Goal: Task Accomplishment & Management: Complete application form

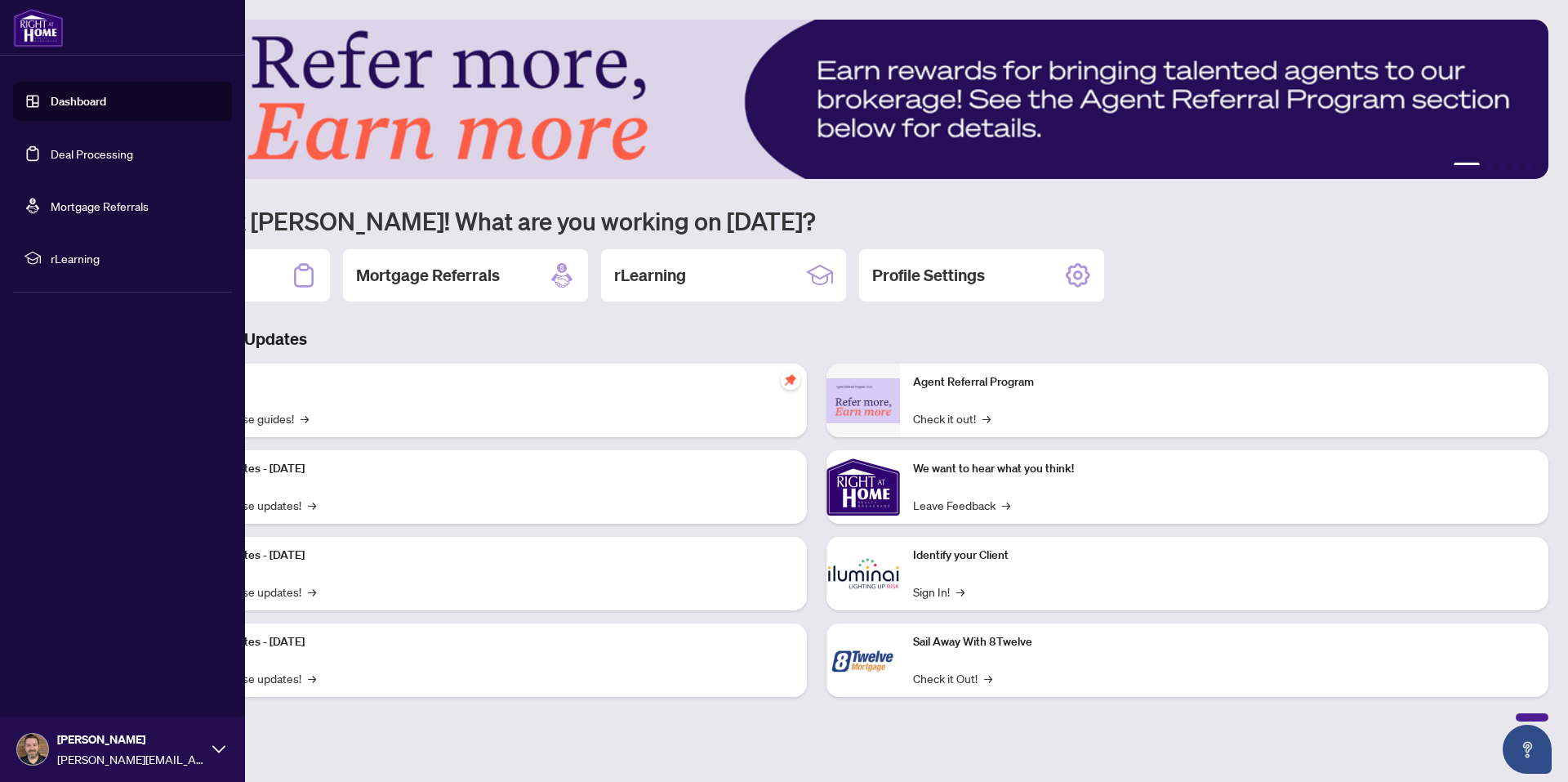
click at [60, 150] on link "Deal Processing" at bounding box center [92, 154] width 82 height 15
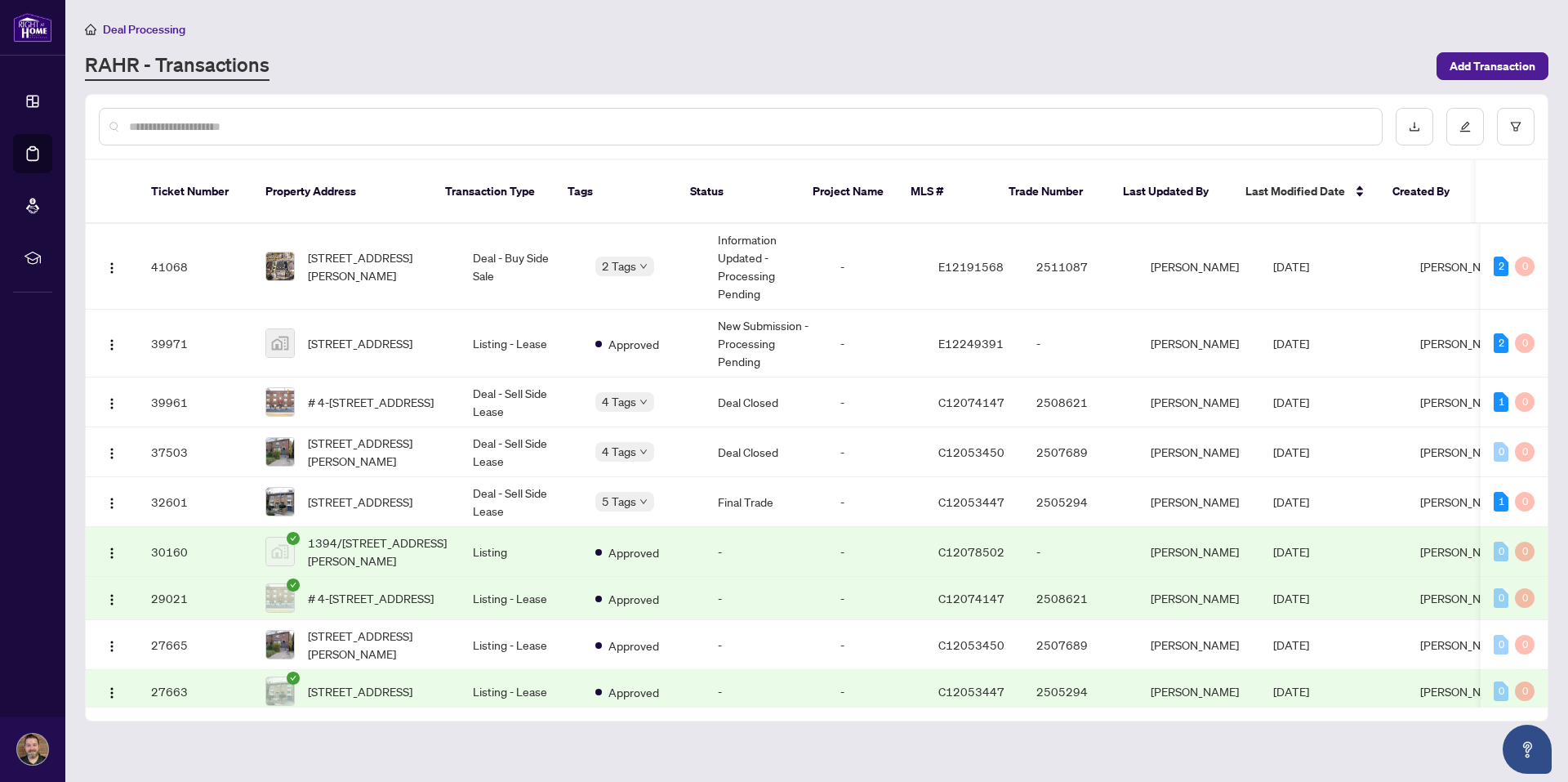
click at [828, 538] on td "-" at bounding box center [876, 551] width 98 height 50
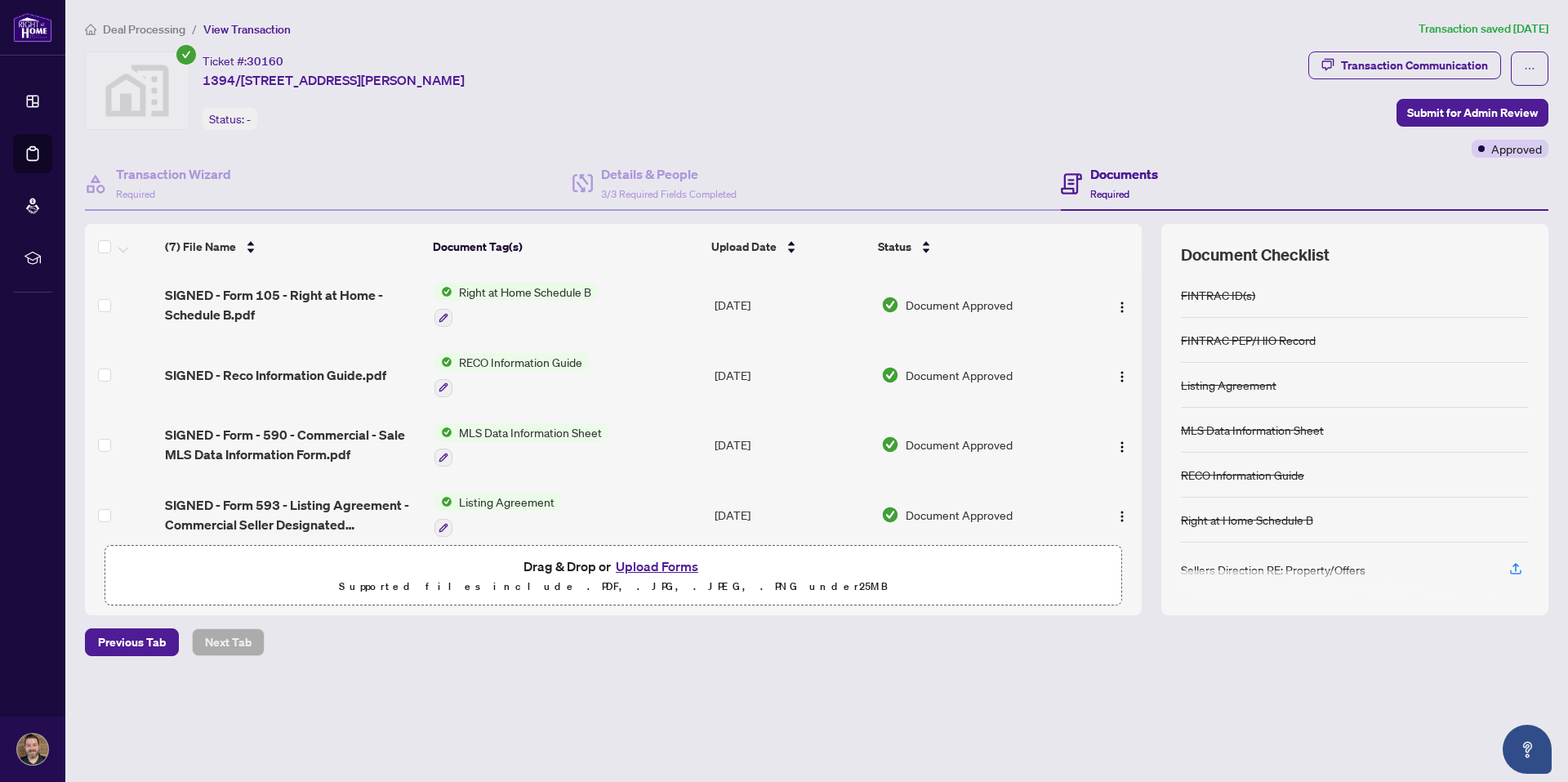
click at [660, 563] on button "Upload Forms" at bounding box center [657, 566] width 92 height 22
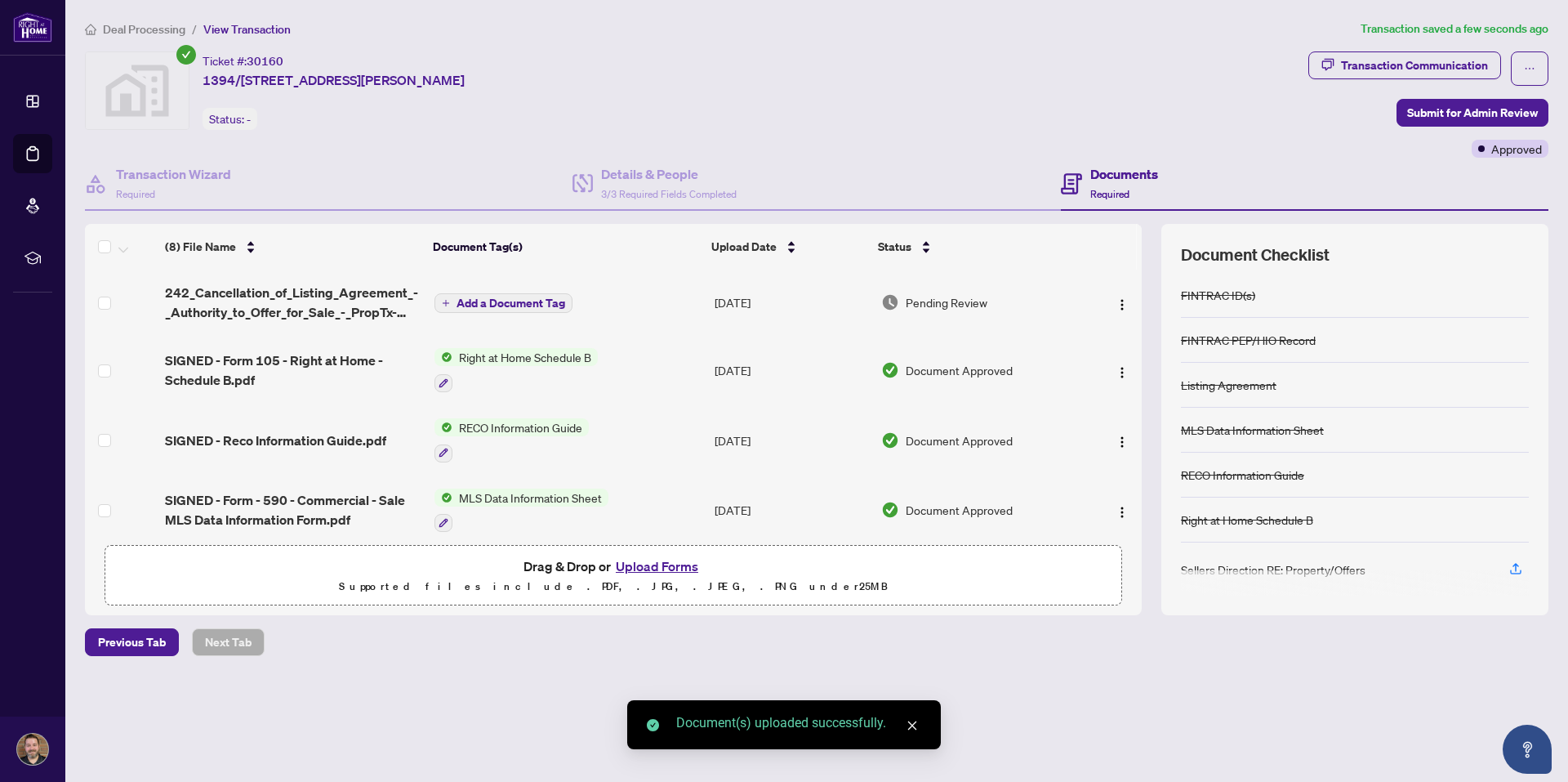
click at [509, 298] on span "Add a Document Tag" at bounding box center [511, 303] width 109 height 11
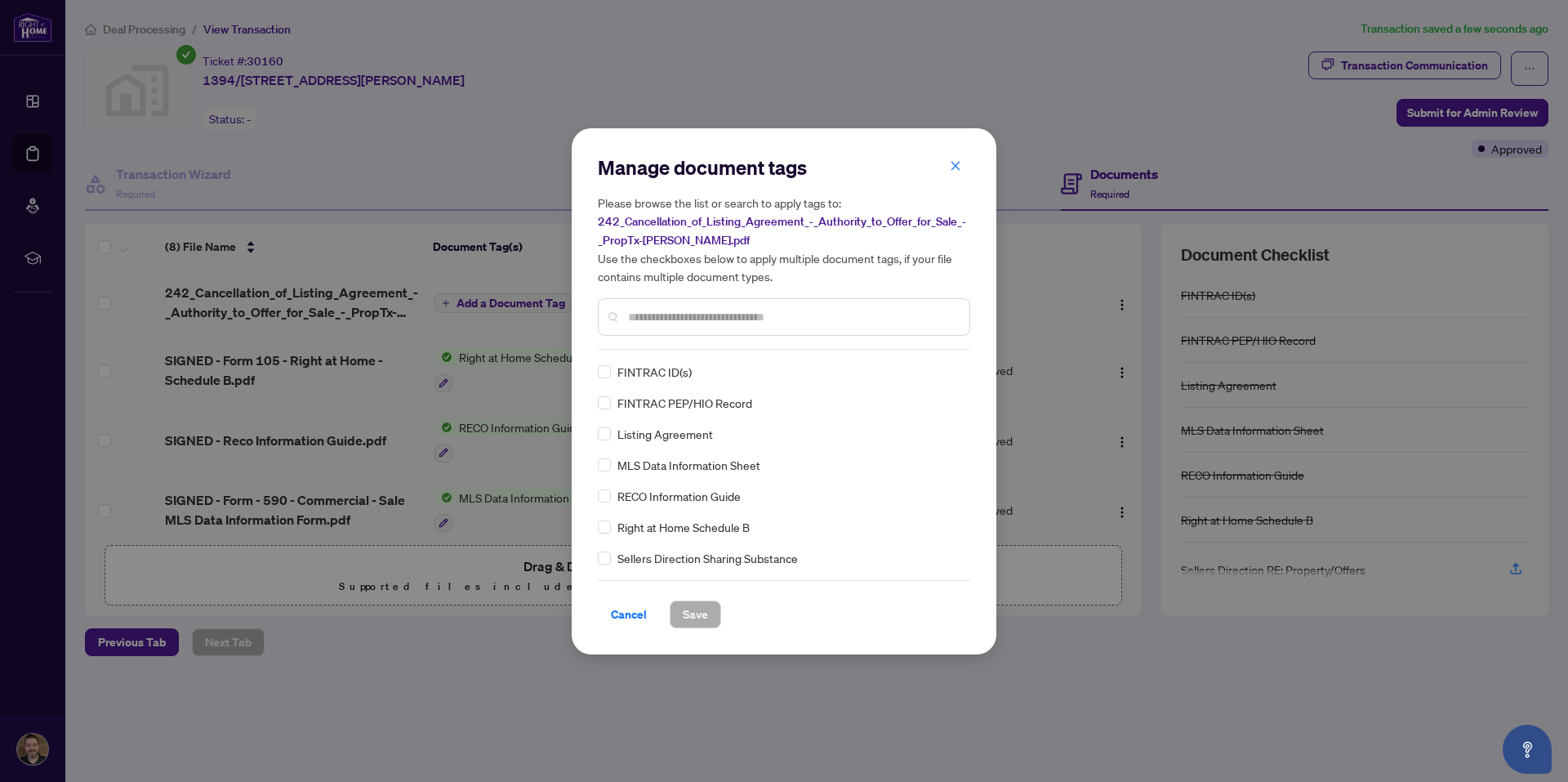
click at [676, 337] on div "Manage document tags Please browse the list or search to apply tags to: 242_Can…" at bounding box center [784, 252] width 372 height 195
click at [689, 309] on input "text" at bounding box center [792, 317] width 328 height 18
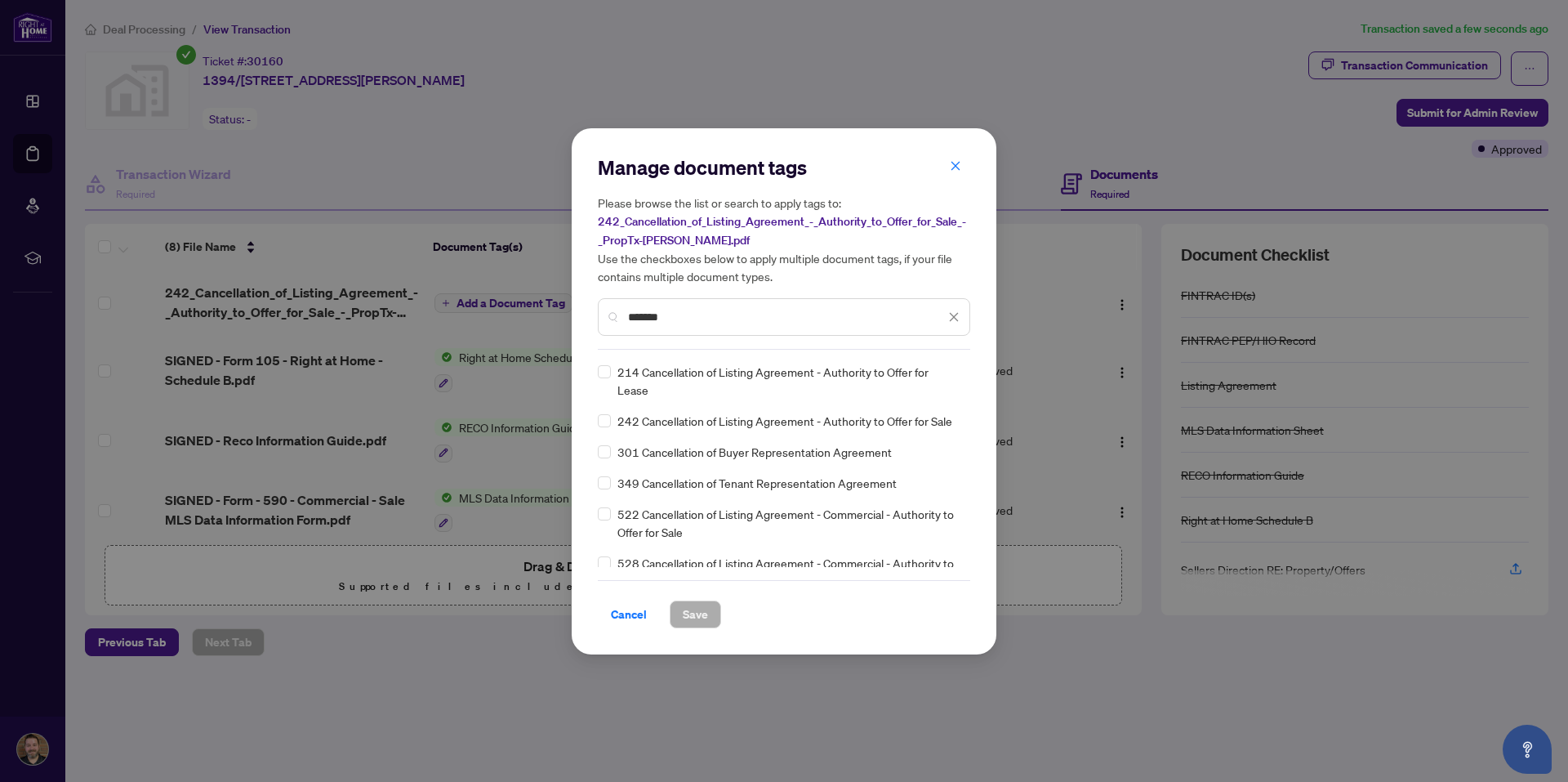
type input "*******"
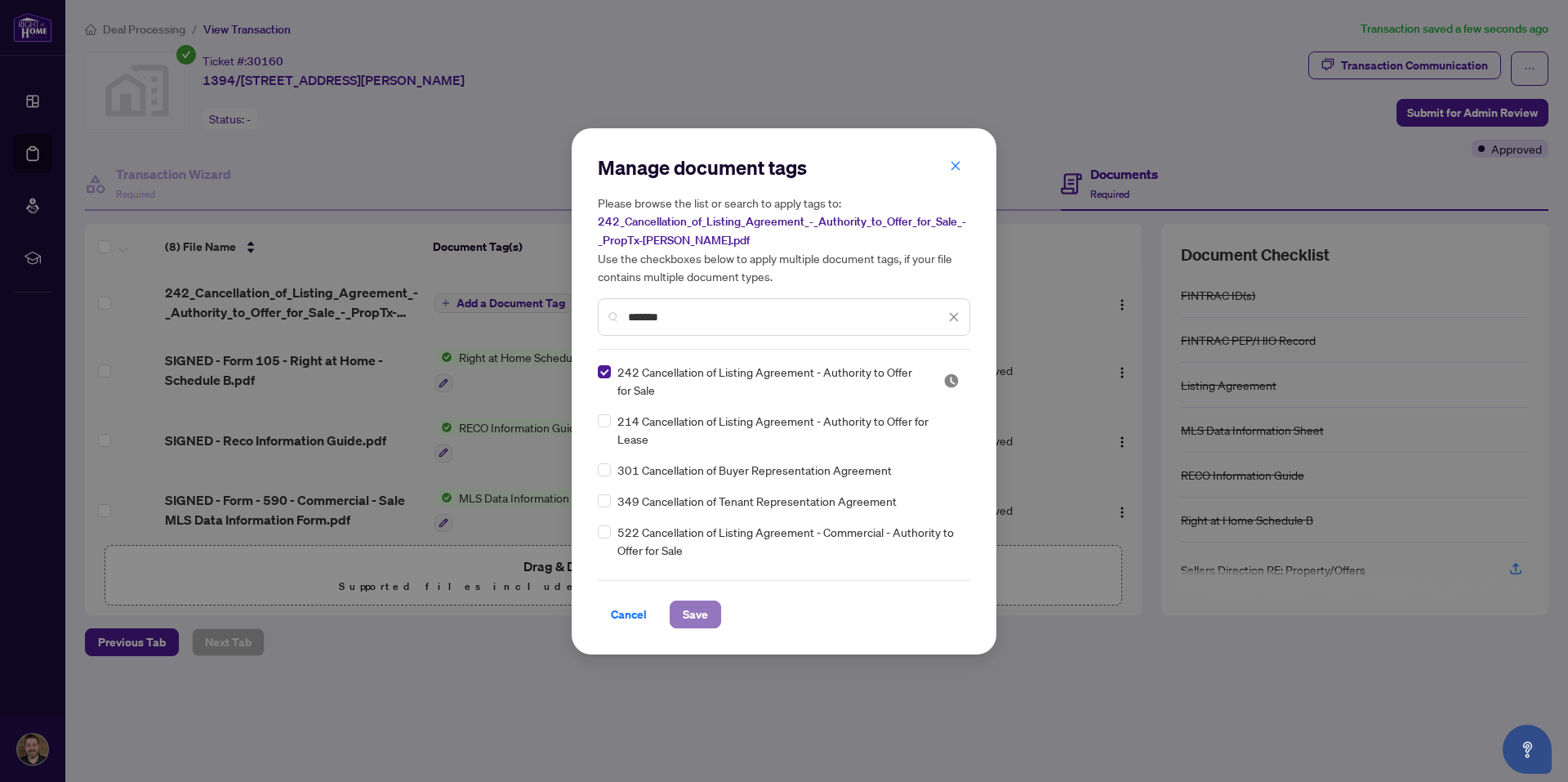
click at [693, 612] on span "Save" at bounding box center [694, 614] width 25 height 26
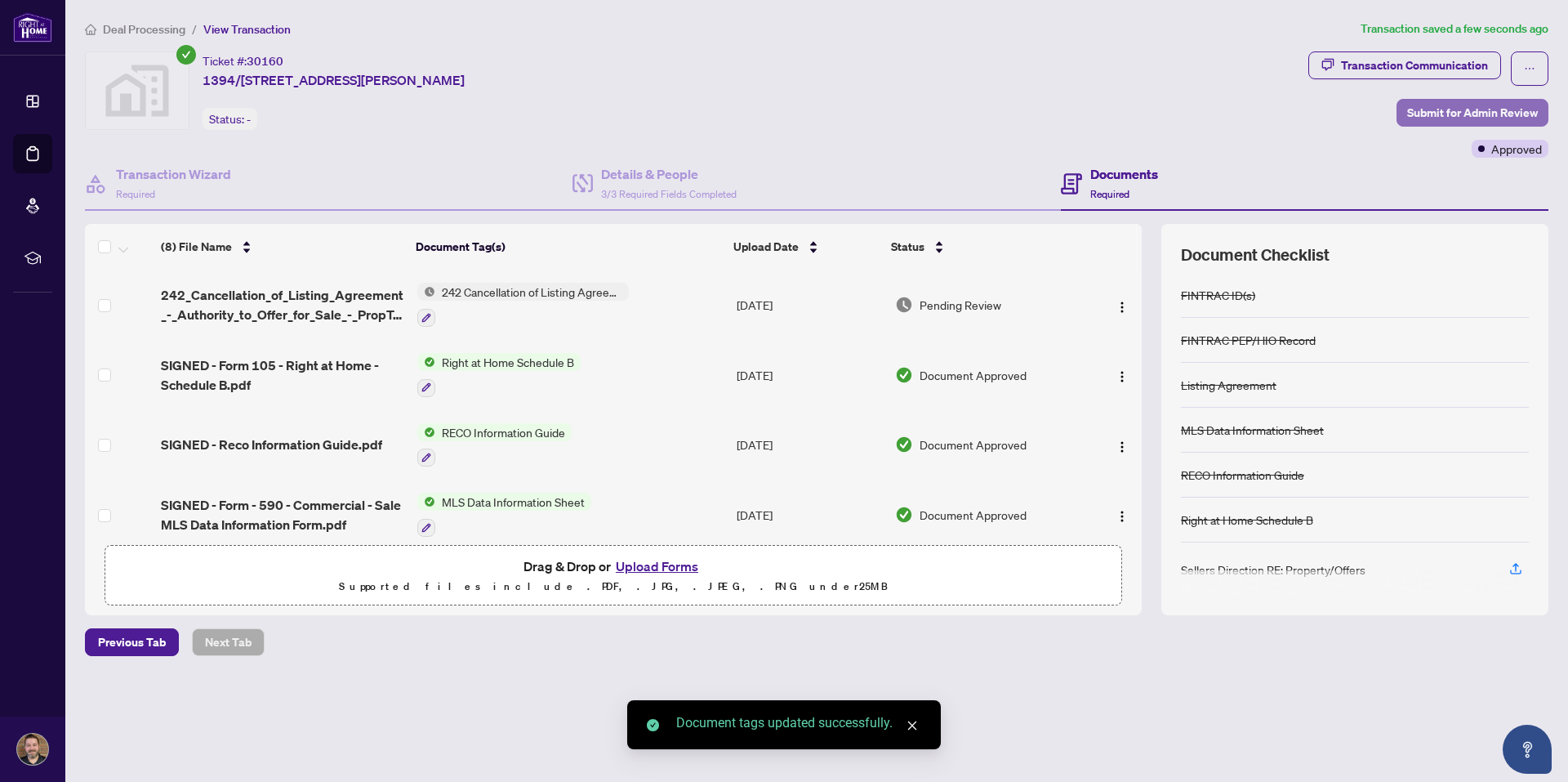
click at [1441, 111] on span "Submit for Admin Review" at bounding box center [1471, 113] width 130 height 26
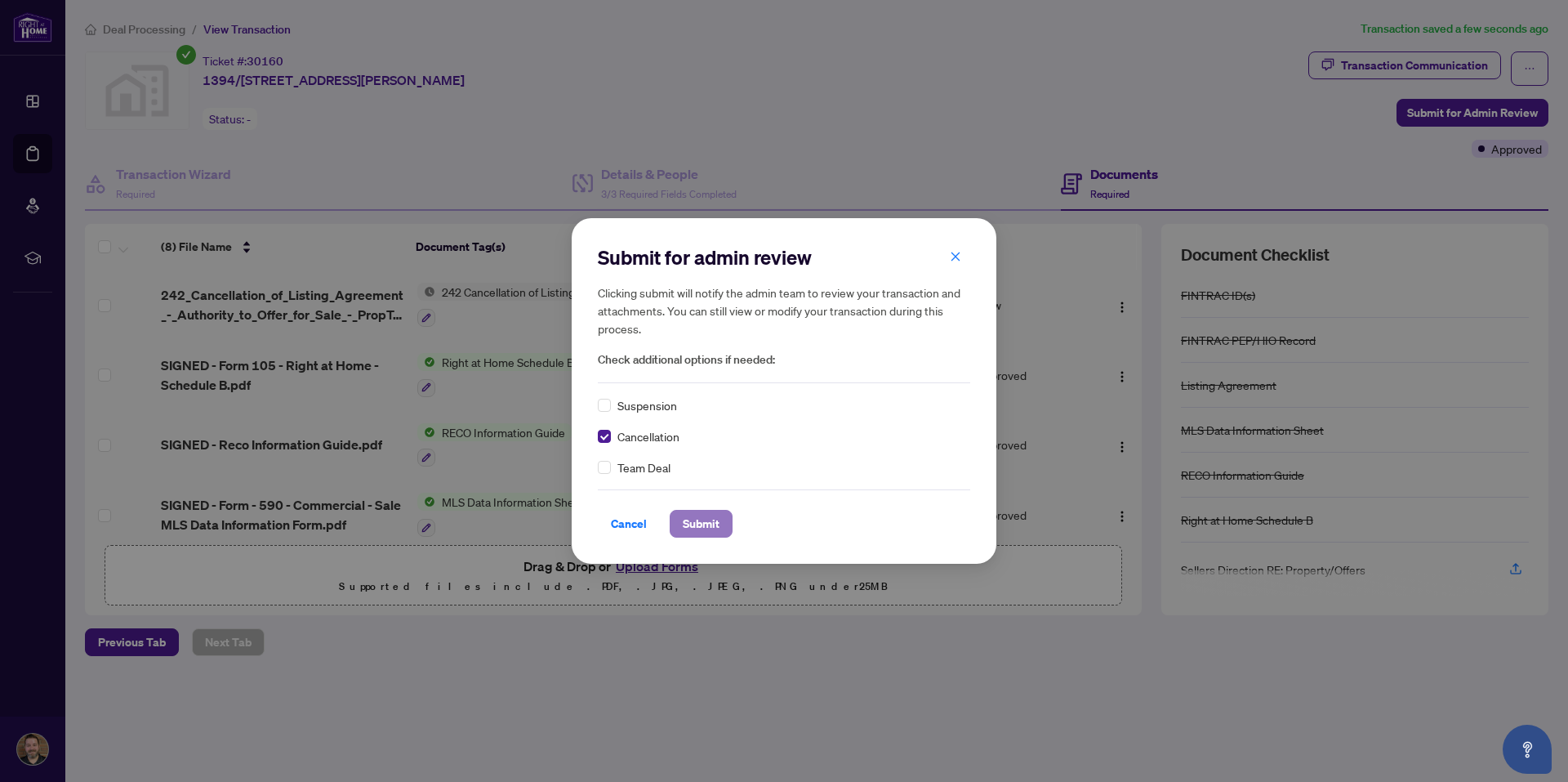
click at [709, 519] on span "Submit" at bounding box center [700, 524] width 37 height 26
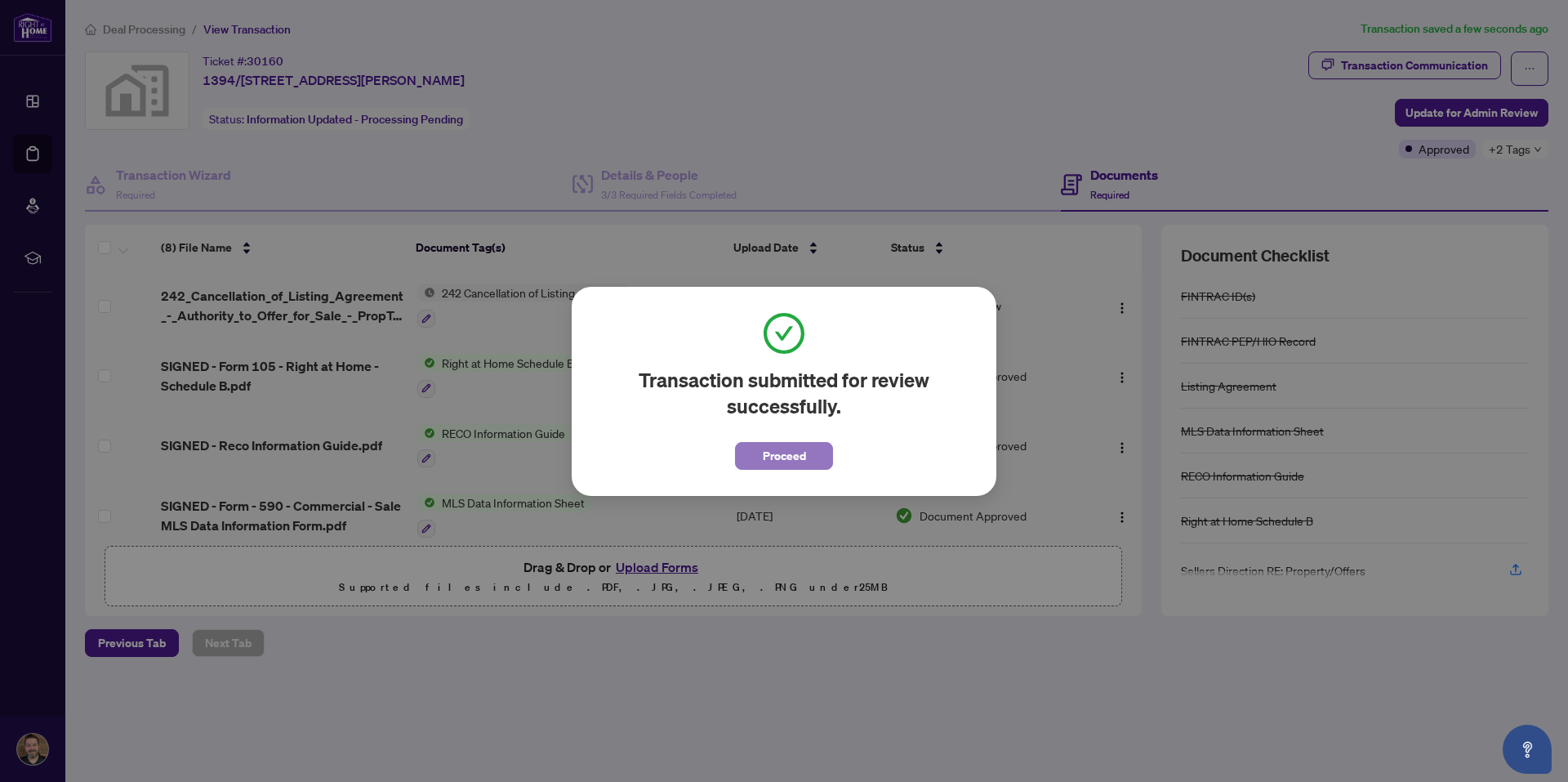
click at [791, 459] on span "Proceed" at bounding box center [784, 456] width 43 height 26
